Goal: Task Accomplishment & Management: Manage account settings

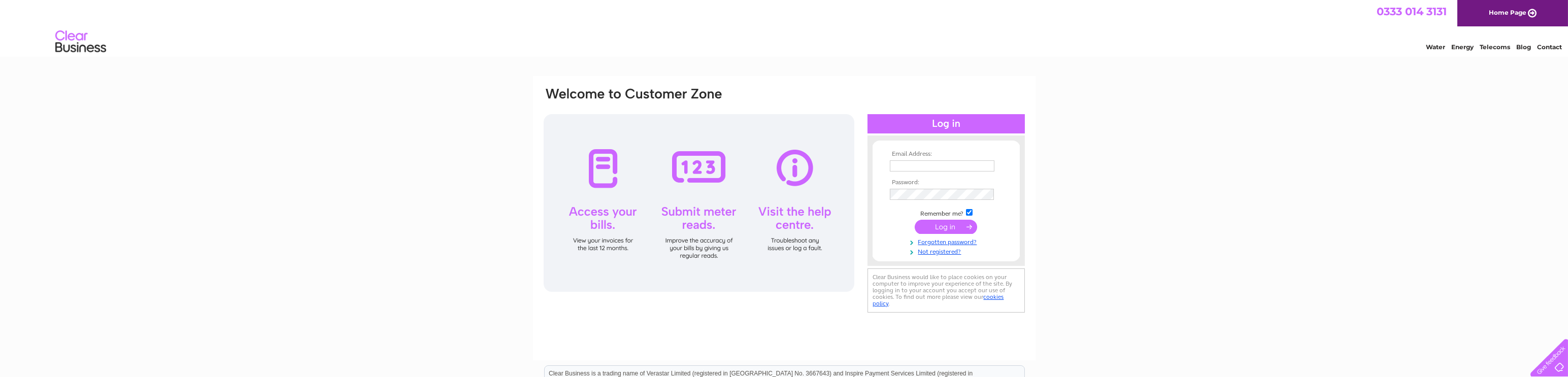
click at [902, 165] on input "text" at bounding box center [942, 166] width 105 height 11
type input "accounts@kgestc.co.uk"
click at [943, 227] on input "submit" at bounding box center [946, 226] width 63 height 14
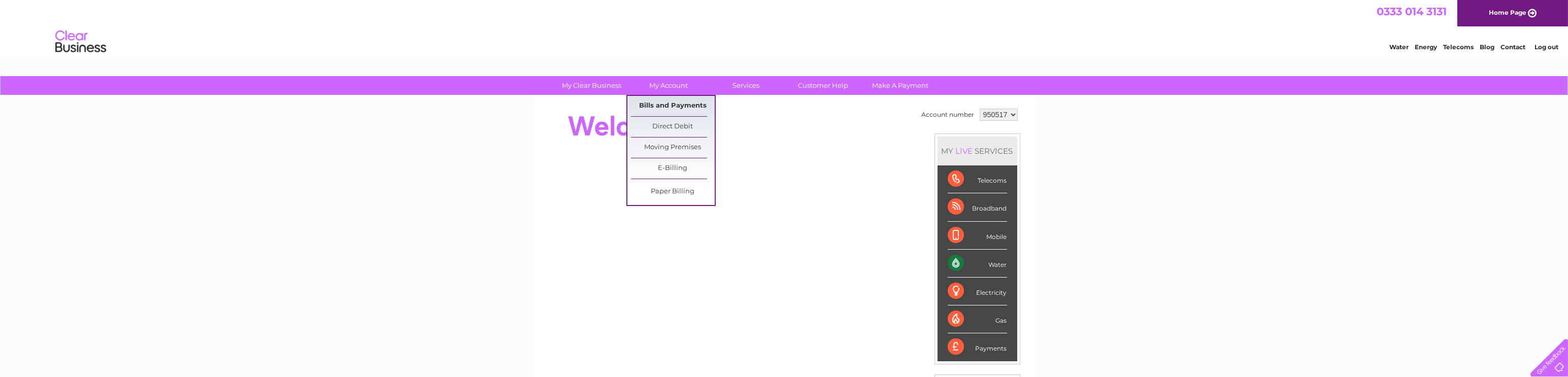
click at [669, 109] on link "Bills and Payments" at bounding box center [673, 106] width 84 height 20
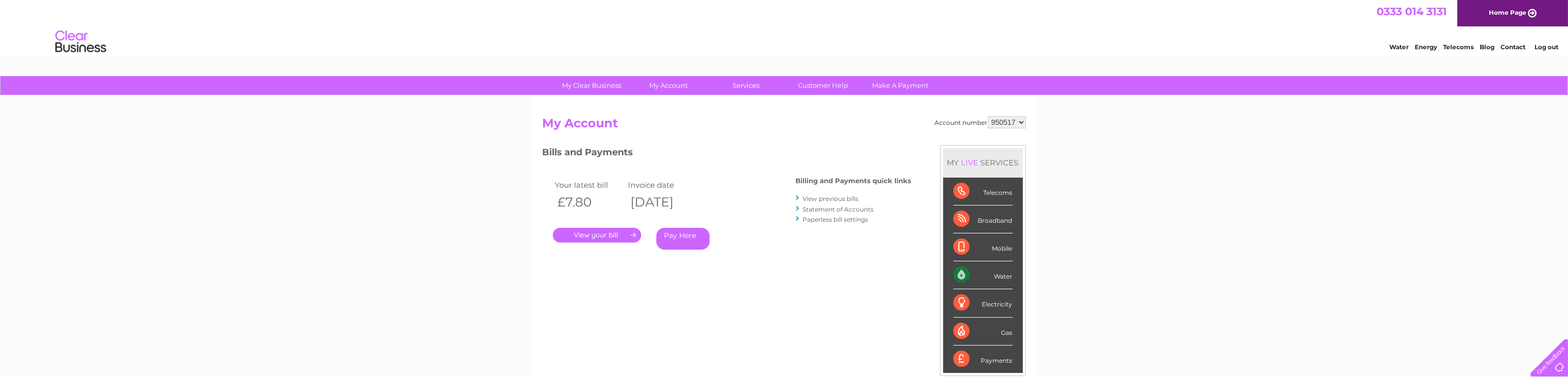
click at [1545, 47] on link "Log out" at bounding box center [1546, 47] width 24 height 8
